Goal: Task Accomplishment & Management: Manage account settings

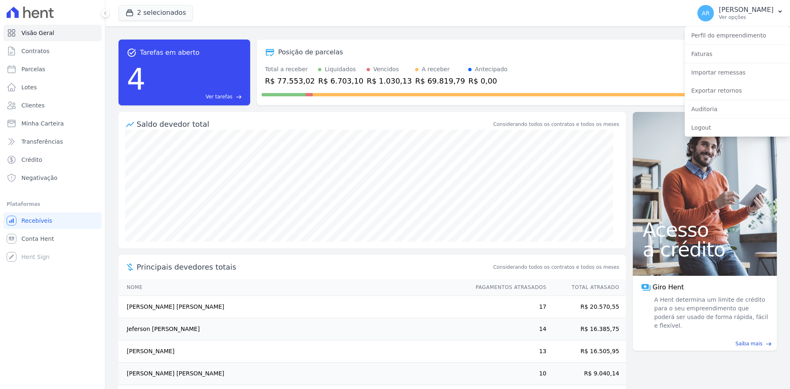
click at [544, 70] on div "Total a receber R$ 77.553,02 Liquidados R$ 6.703,10 Vencidos R$ 1.030,13 A rece…" at bounding box center [517, 75] width 510 height 21
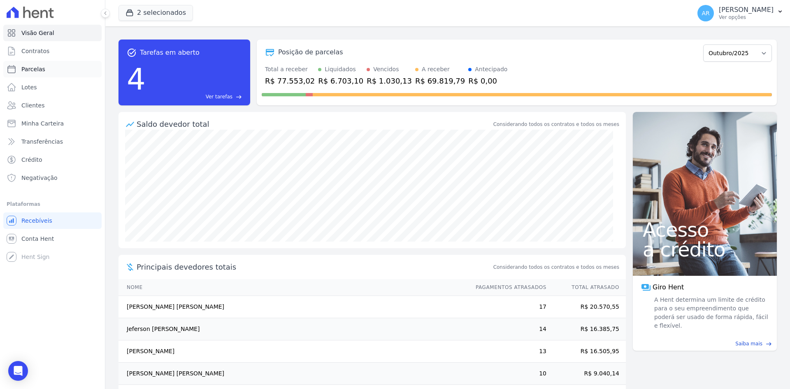
click at [37, 68] on span "Parcelas" at bounding box center [33, 69] width 24 height 8
select select
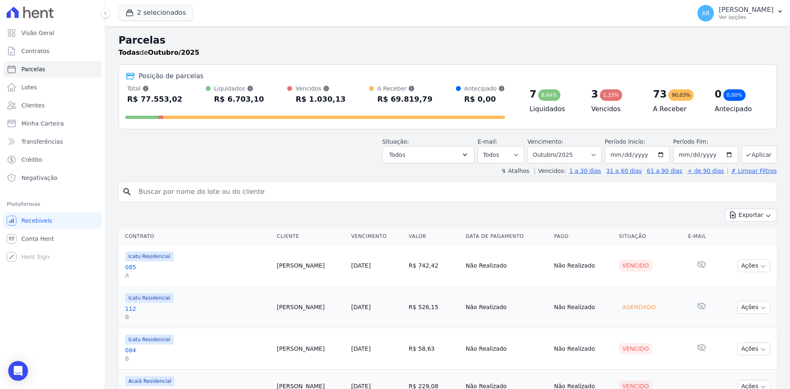
click at [353, 192] on input "search" at bounding box center [453, 192] width 639 height 16
type input "[PERSON_NAME]"
select select
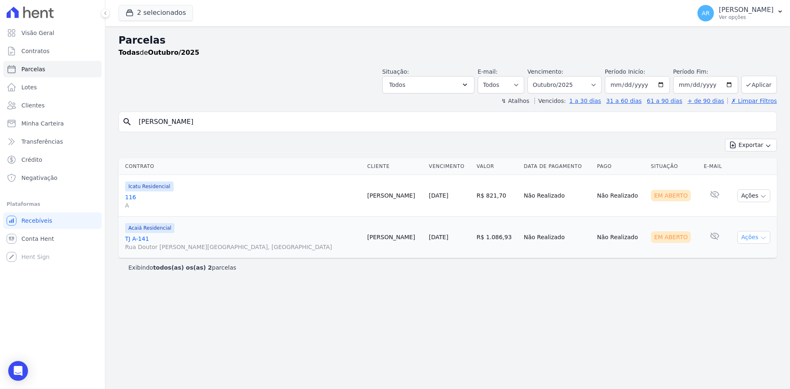
click at [748, 233] on button "Ações" at bounding box center [753, 237] width 33 height 13
click at [473, 230] on td "R$ 1.086,93" at bounding box center [496, 237] width 47 height 42
click at [266, 236] on link "TJ A-141 [STREET_ADDRESS][PERSON_NAME]" at bounding box center [243, 243] width 236 height 16
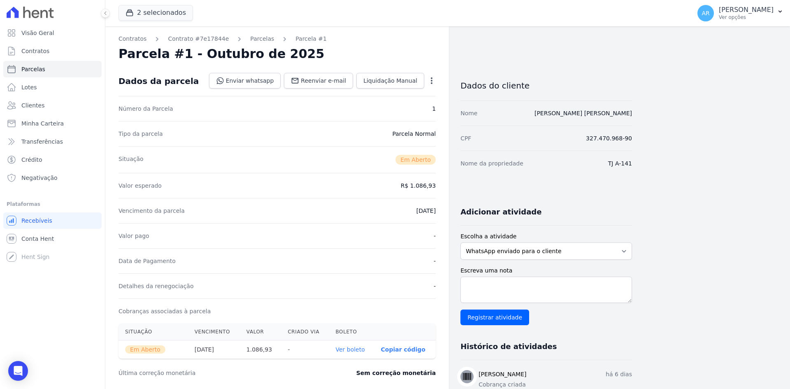
click at [433, 77] on icon "button" at bounding box center [432, 81] width 8 height 8
click at [397, 104] on link "Cancelar Cobrança" at bounding box center [396, 106] width 72 height 15
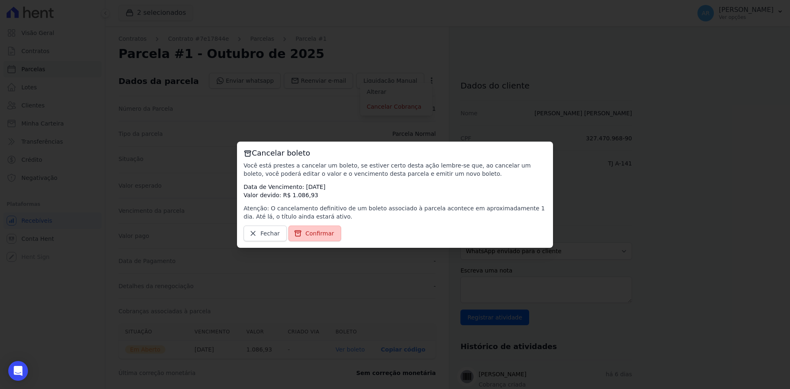
click at [310, 232] on span "Confirmar" at bounding box center [319, 233] width 29 height 8
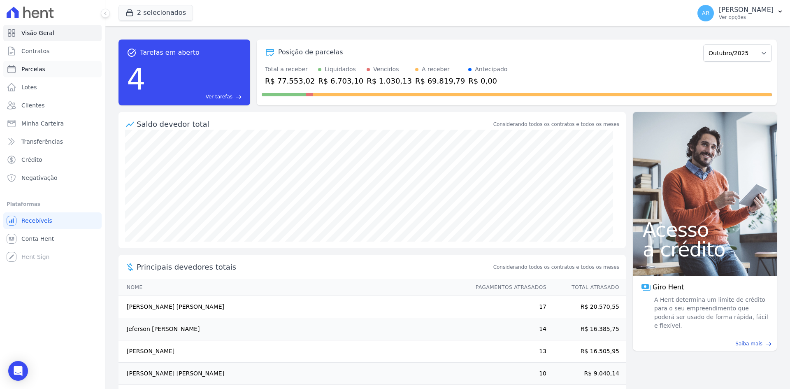
click at [33, 71] on span "Parcelas" at bounding box center [33, 69] width 24 height 8
select select
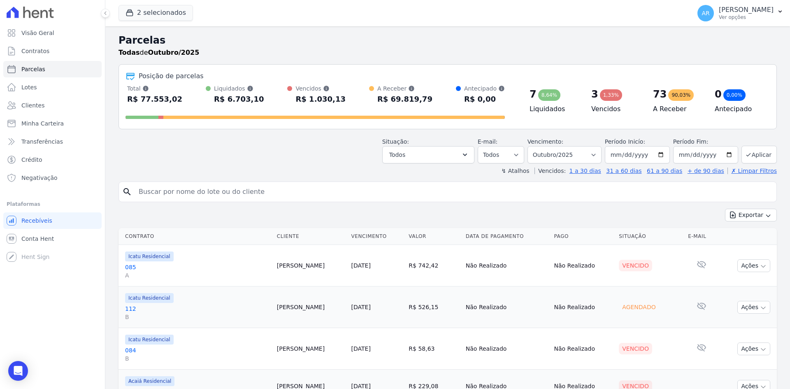
click at [292, 187] on input "search" at bounding box center [453, 192] width 639 height 16
type input "[PERSON_NAME]"
select select
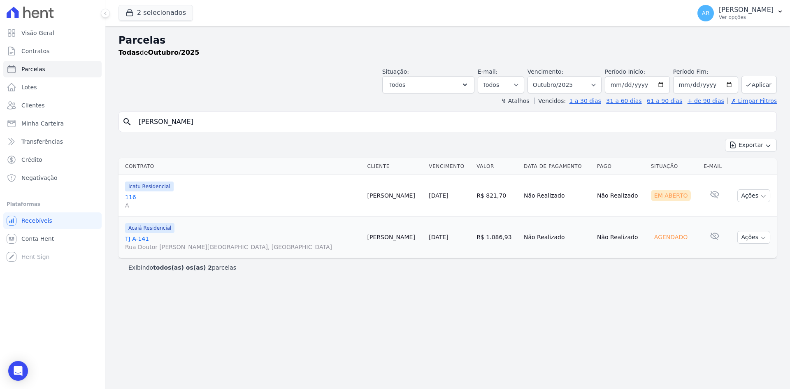
click at [205, 239] on link "TJ A-141 [STREET_ADDRESS][PERSON_NAME]" at bounding box center [243, 243] width 236 height 16
